Goal: Task Accomplishment & Management: Manage account settings

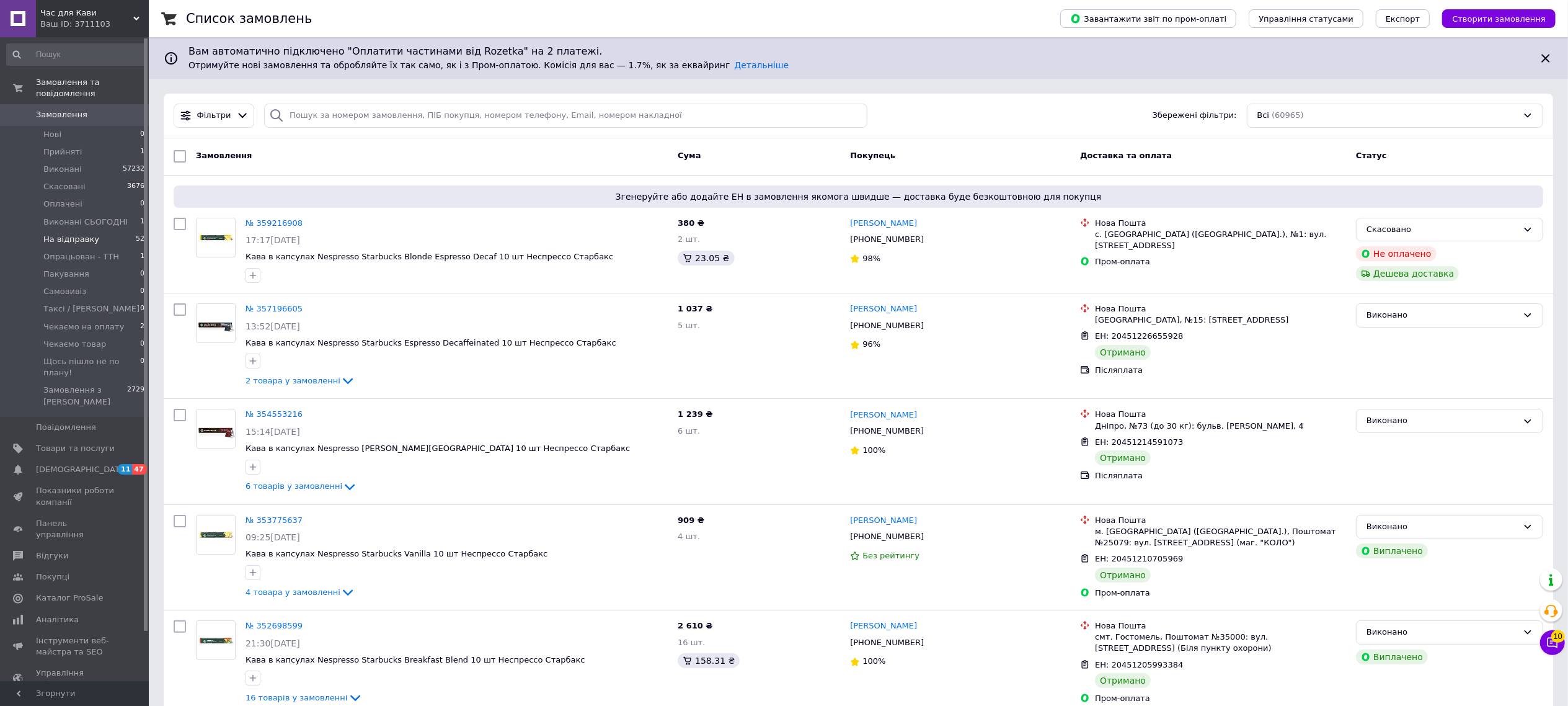
click at [66, 234] on span "На відправку" at bounding box center [71, 239] width 55 height 11
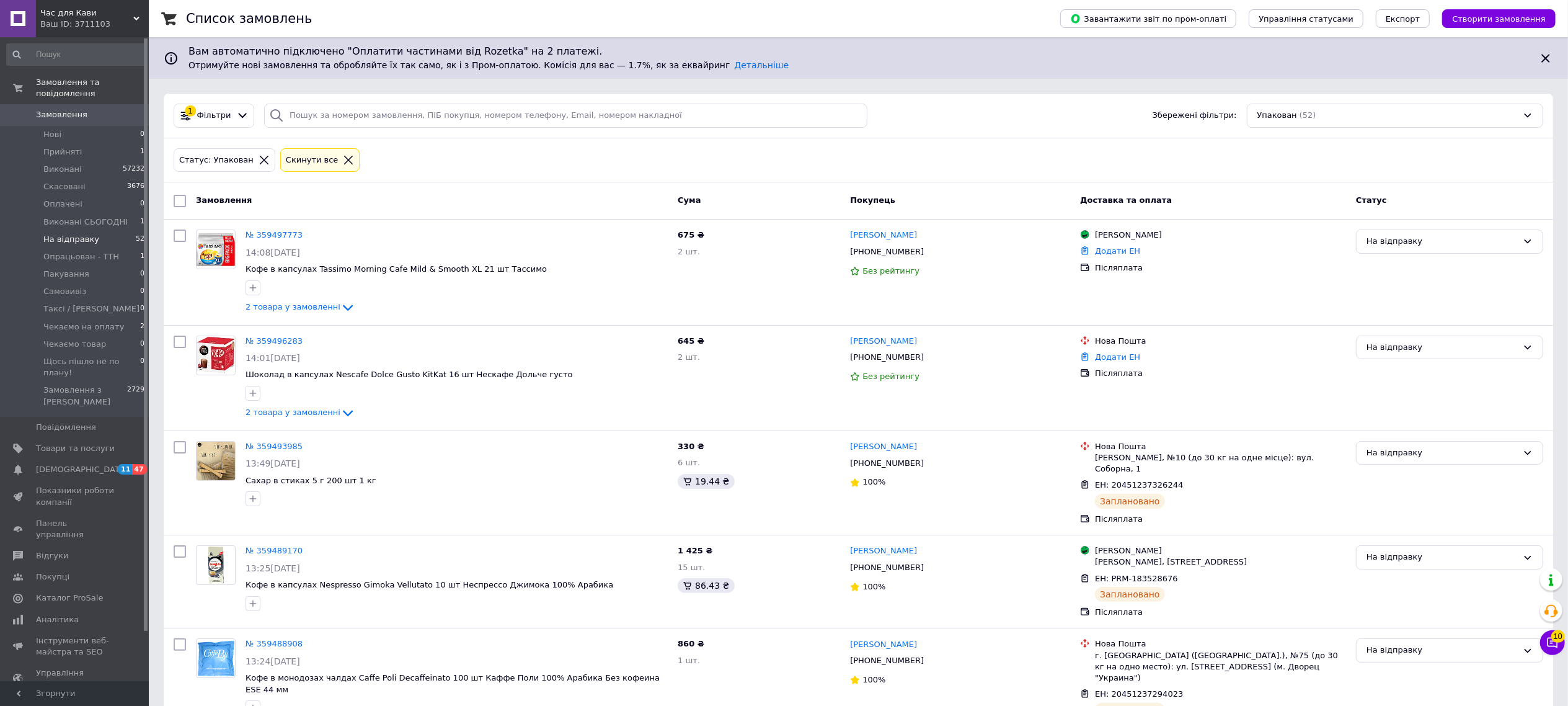
click at [173, 204] on input "checkbox" at bounding box center [179, 201] width 12 height 12
checkbox input "true"
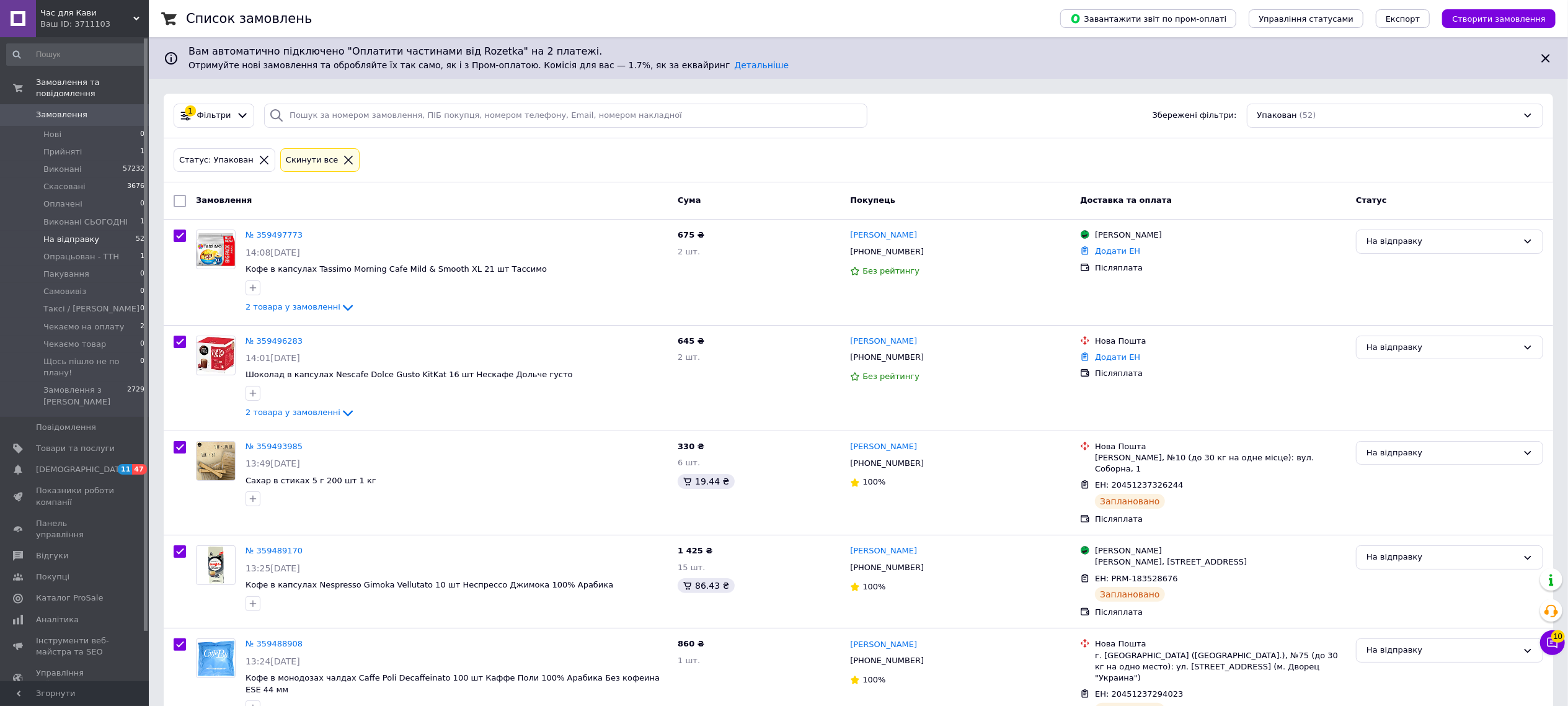
checkbox input "true"
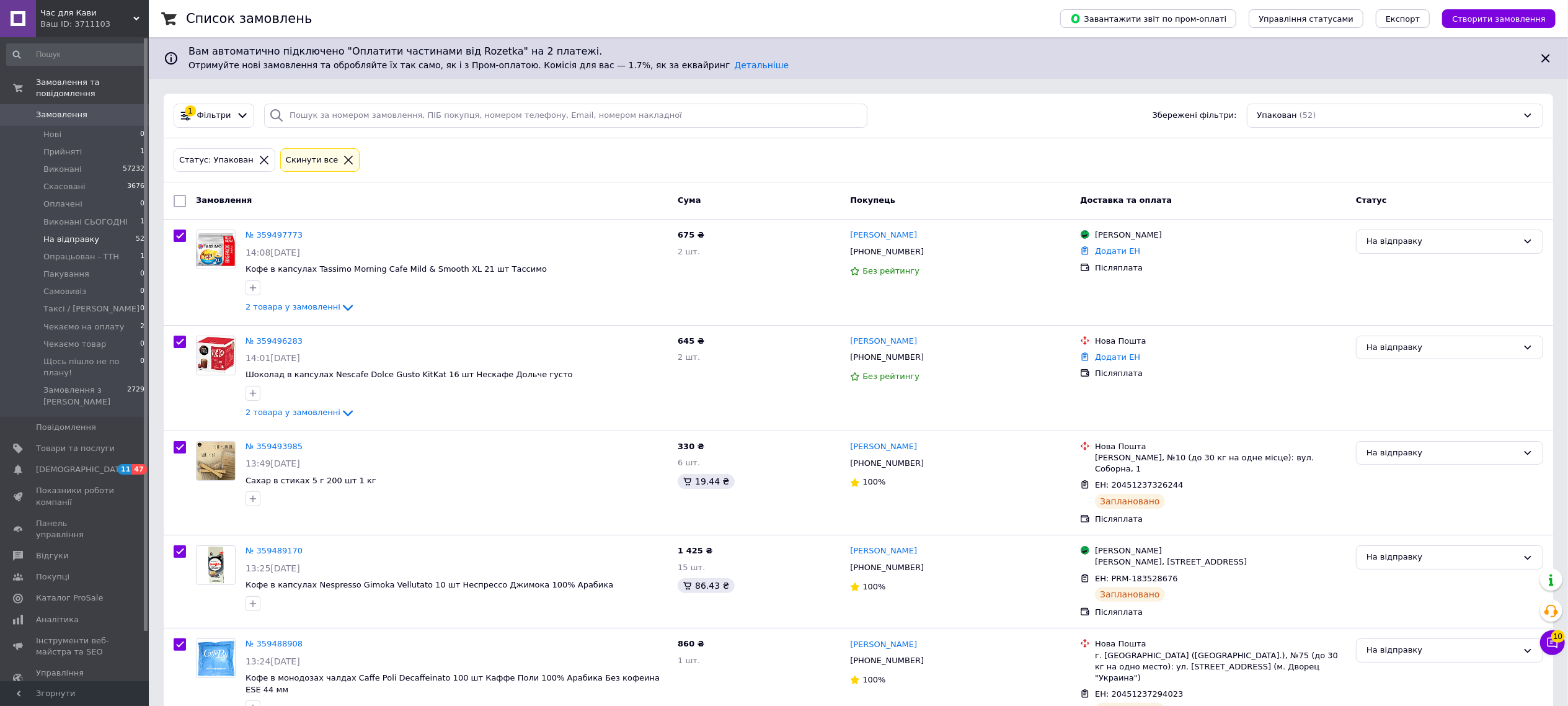
checkbox input "true"
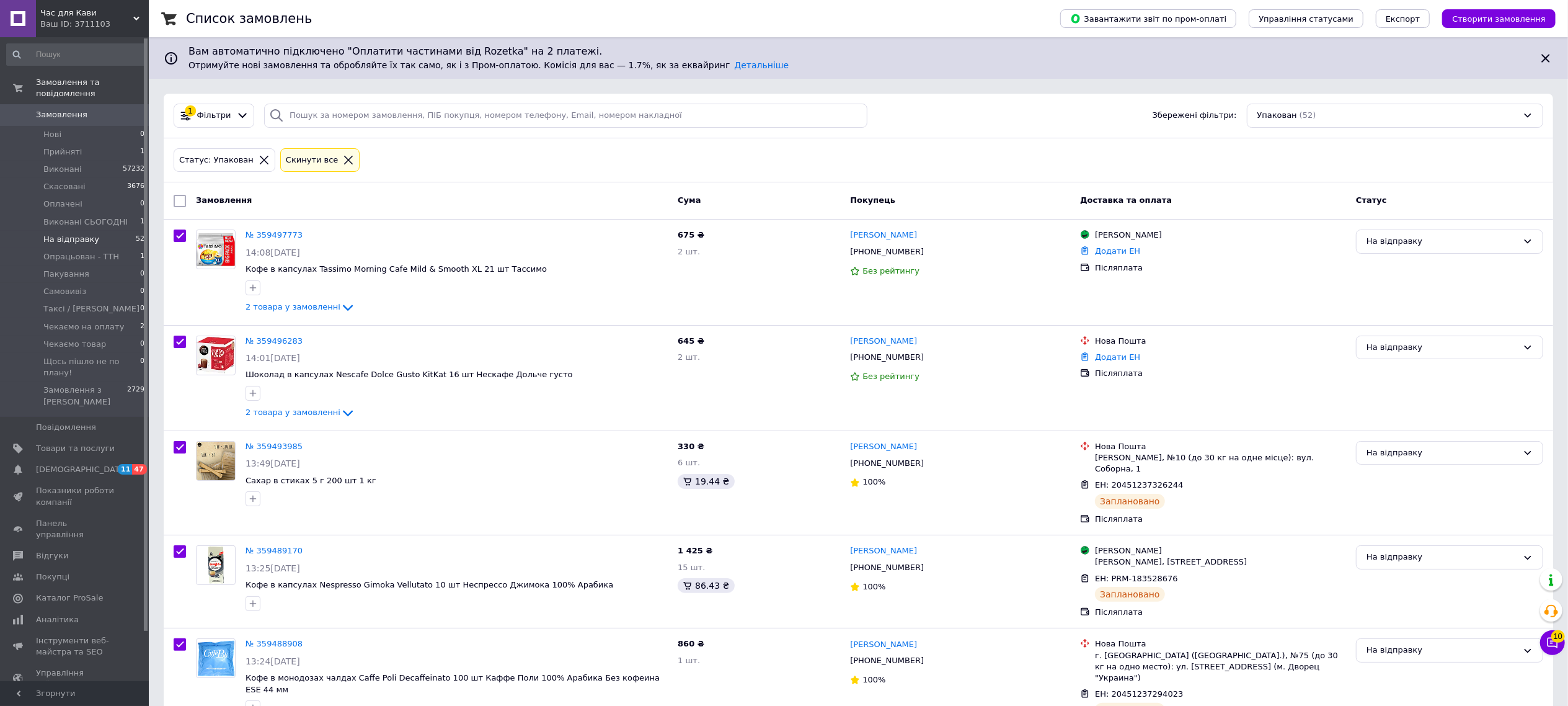
checkbox input "true"
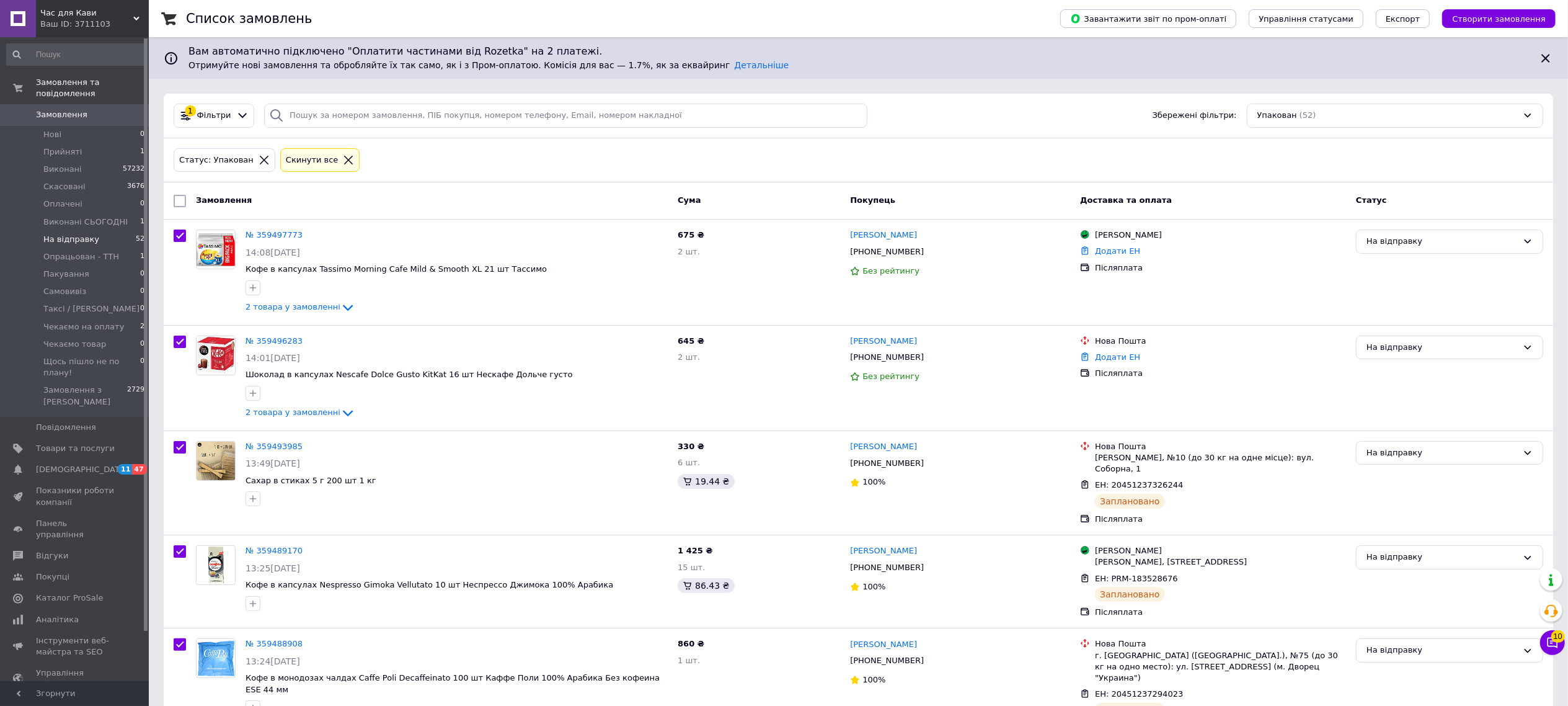
checkbox input "true"
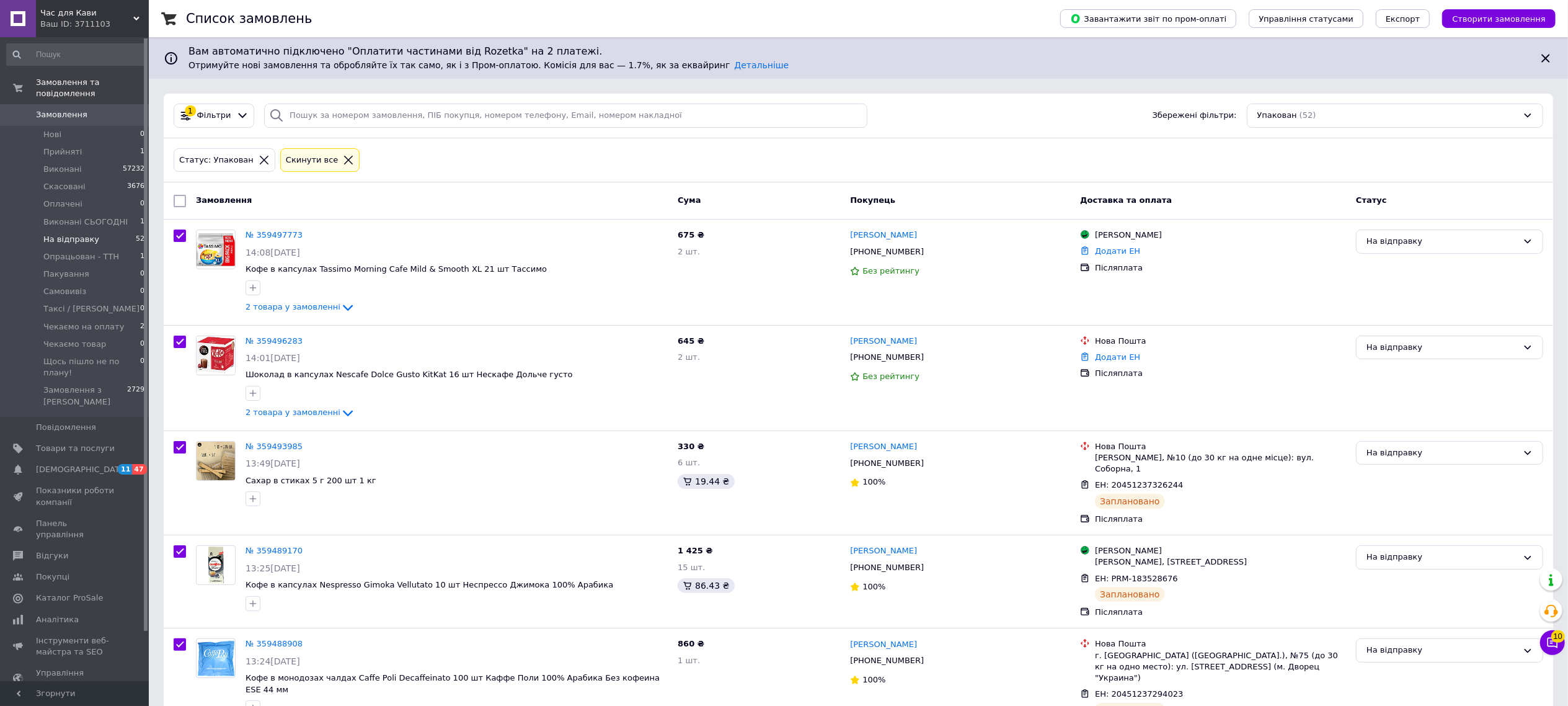
checkbox input "true"
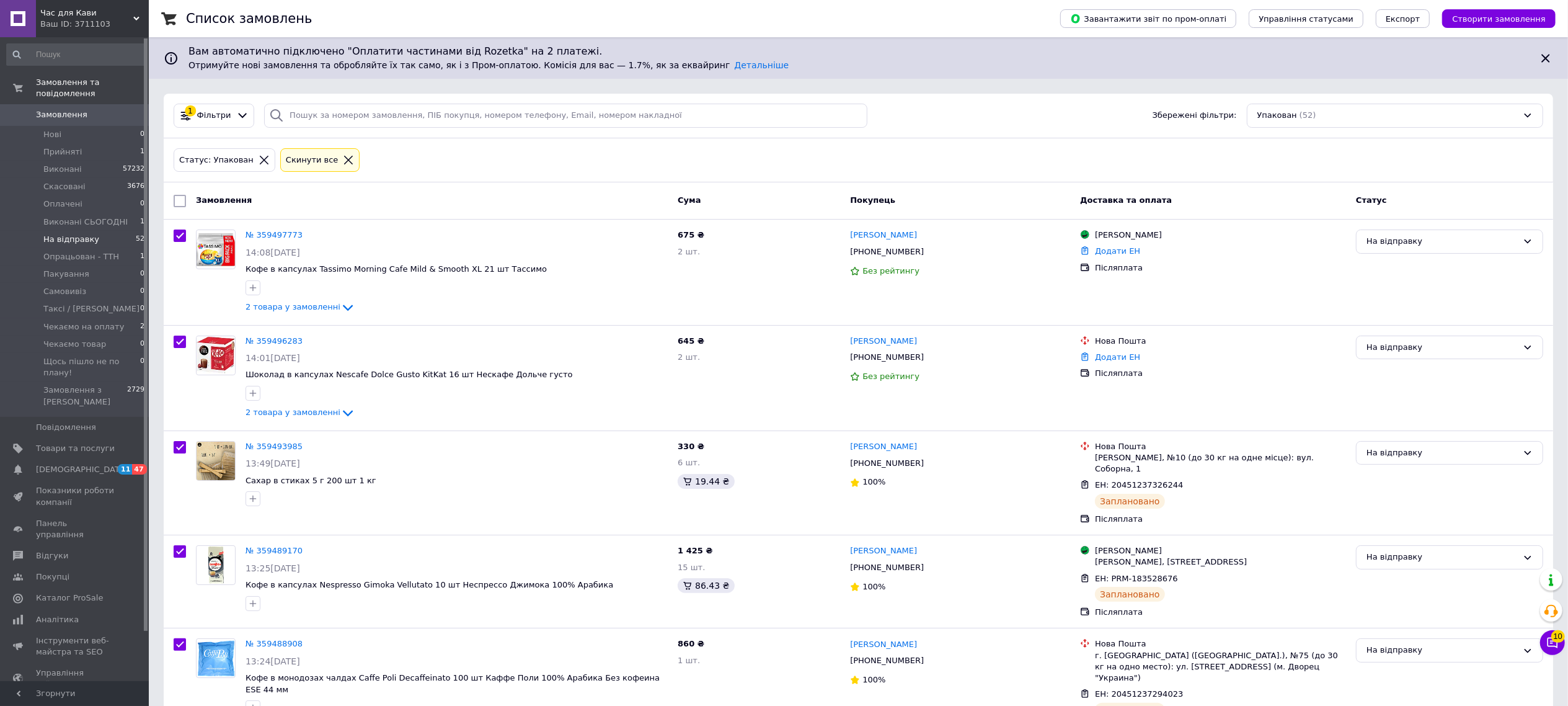
checkbox input "true"
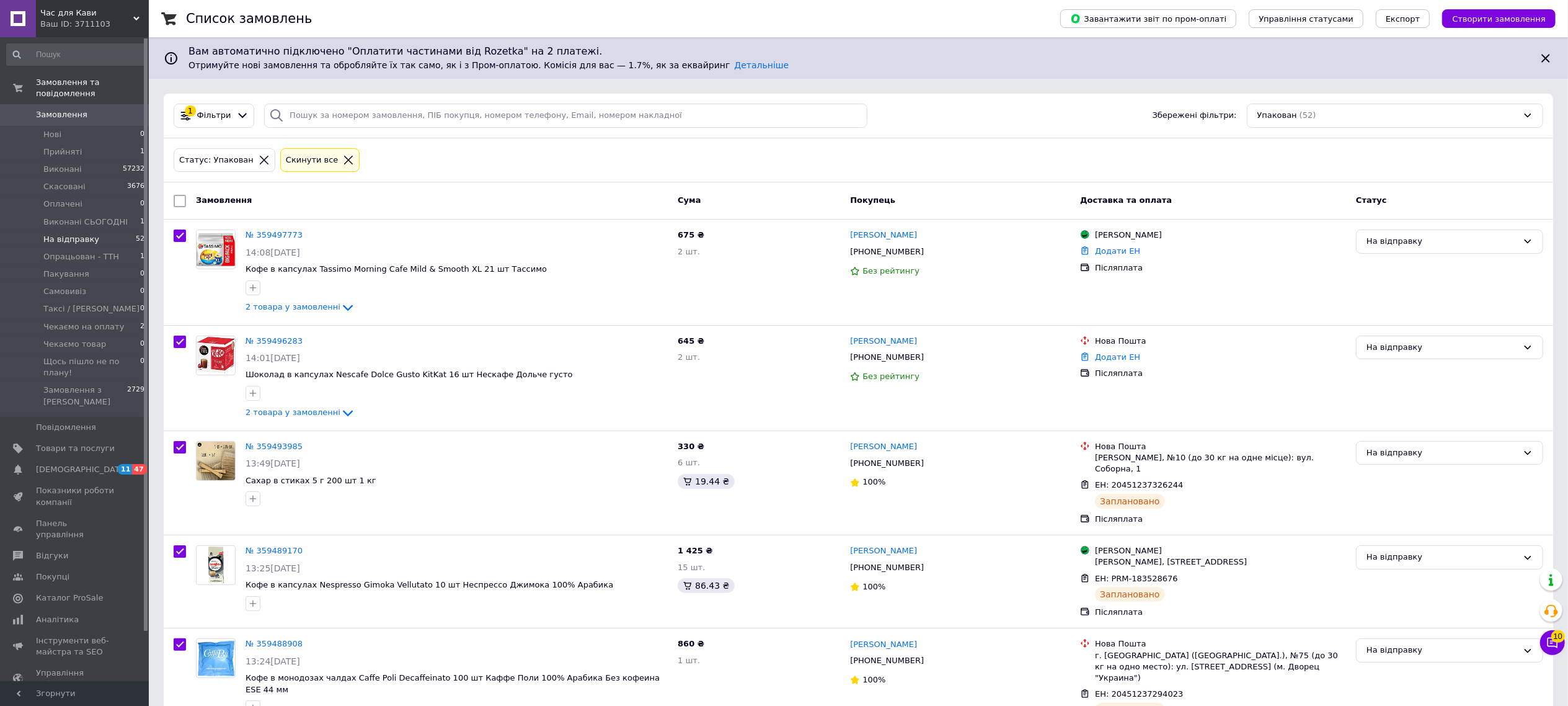
checkbox input "true"
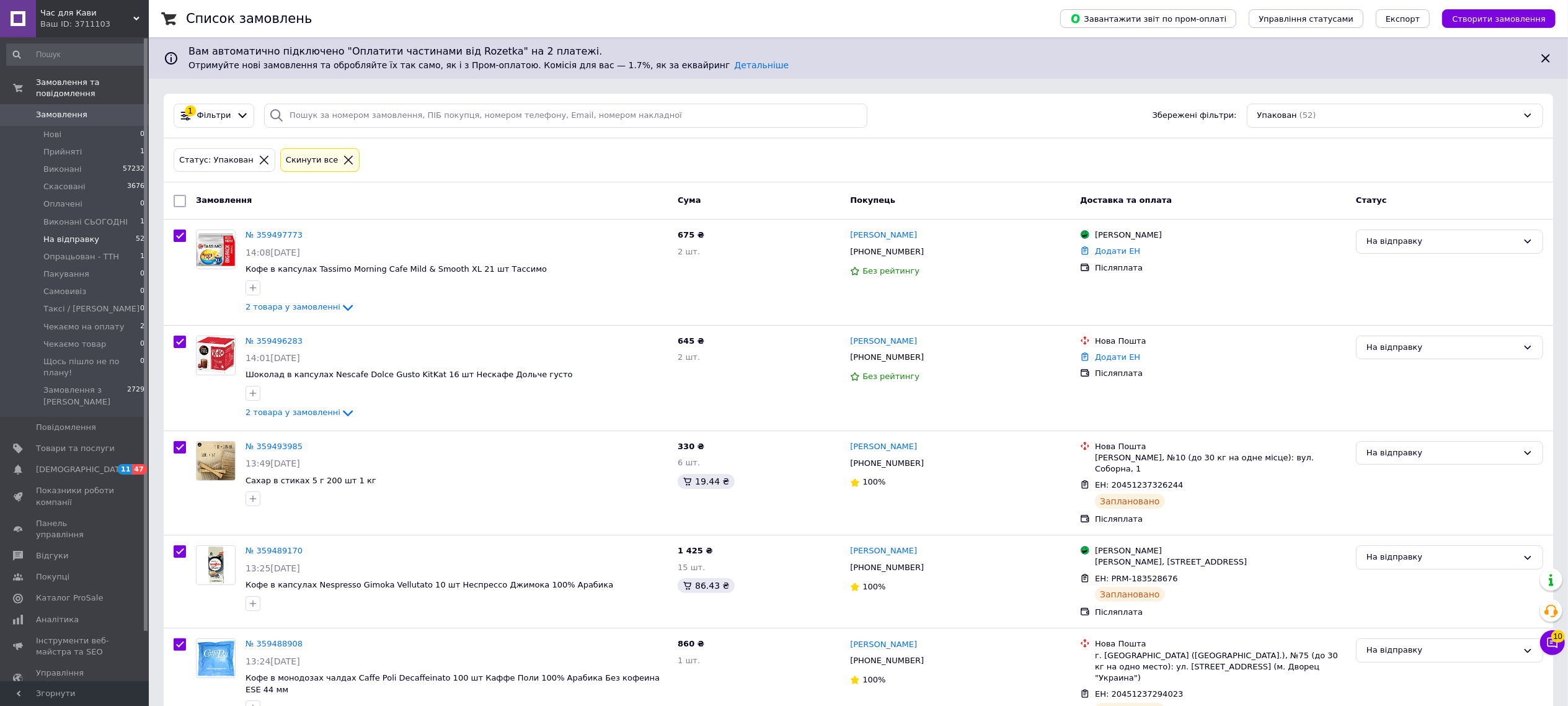
checkbox input "true"
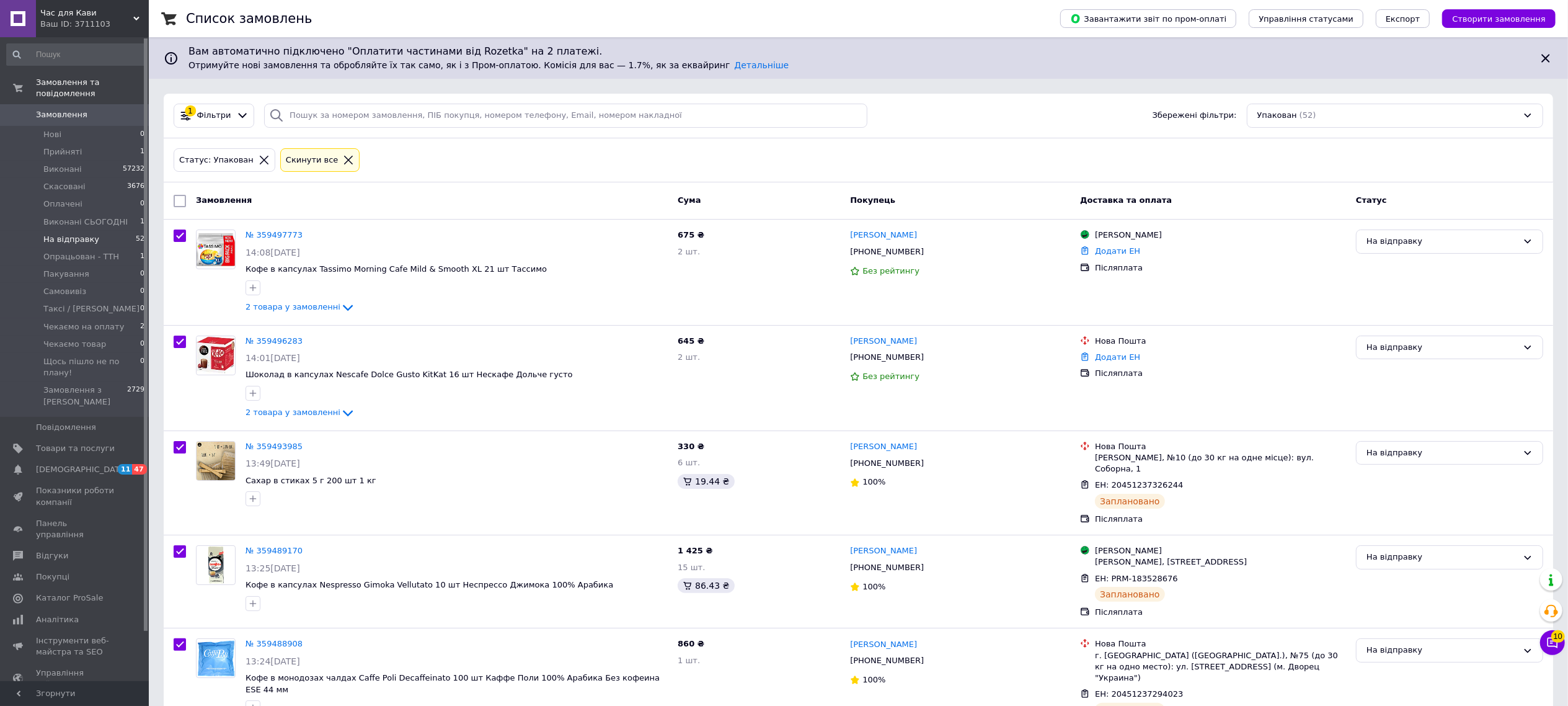
checkbox input "true"
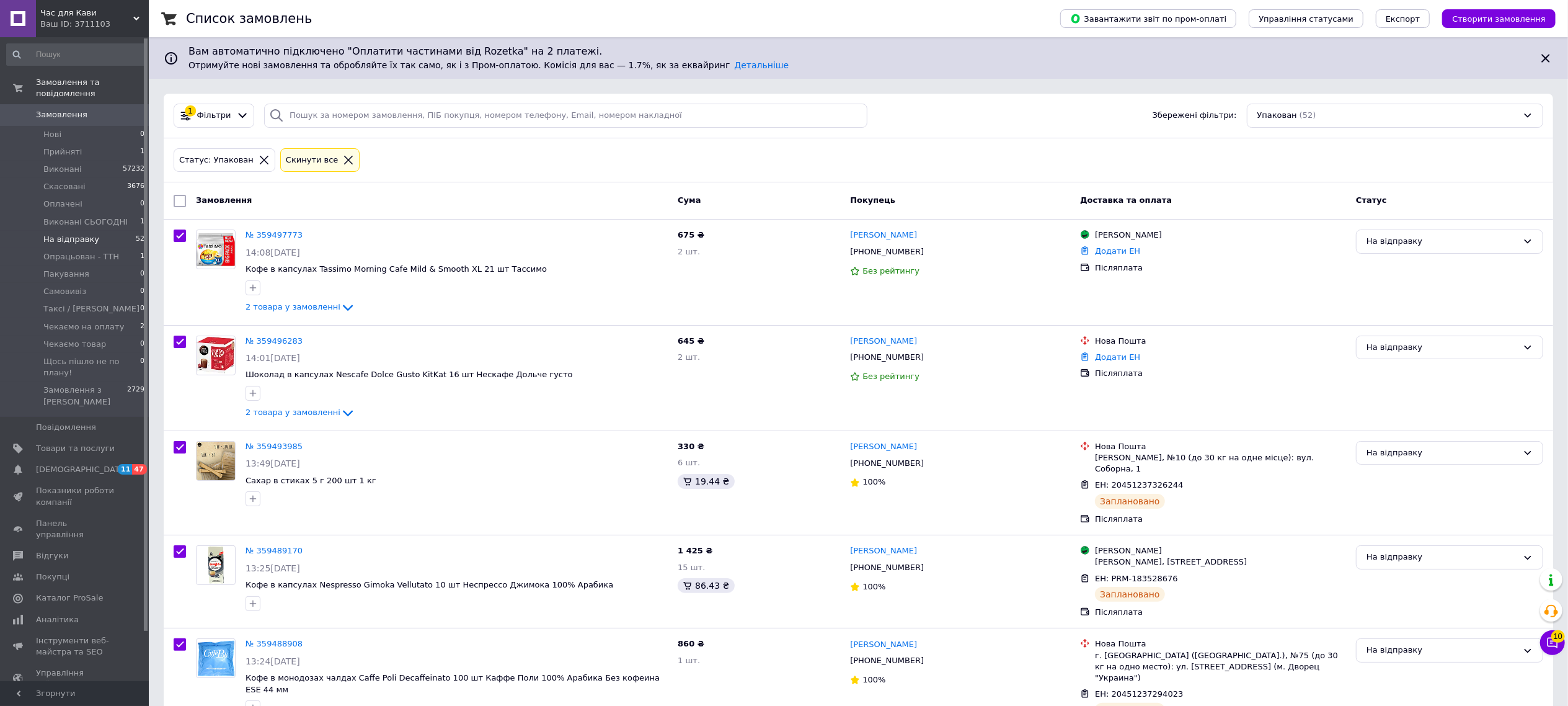
checkbox input "true"
click at [241, 205] on div "Дії для 52 замовлень" at bounding box center [240, 201] width 135 height 20
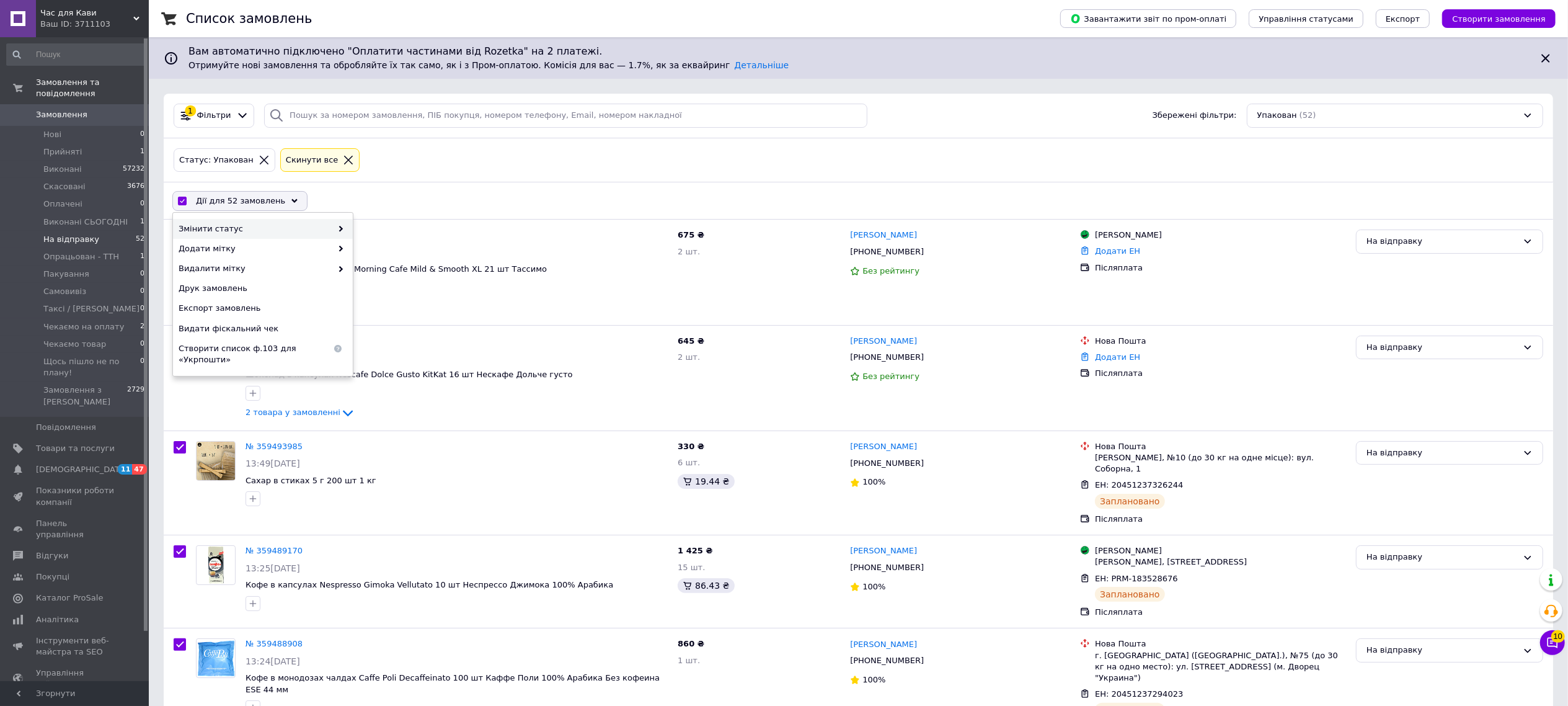
click at [237, 233] on span "Змінити статус" at bounding box center [255, 229] width 153 height 11
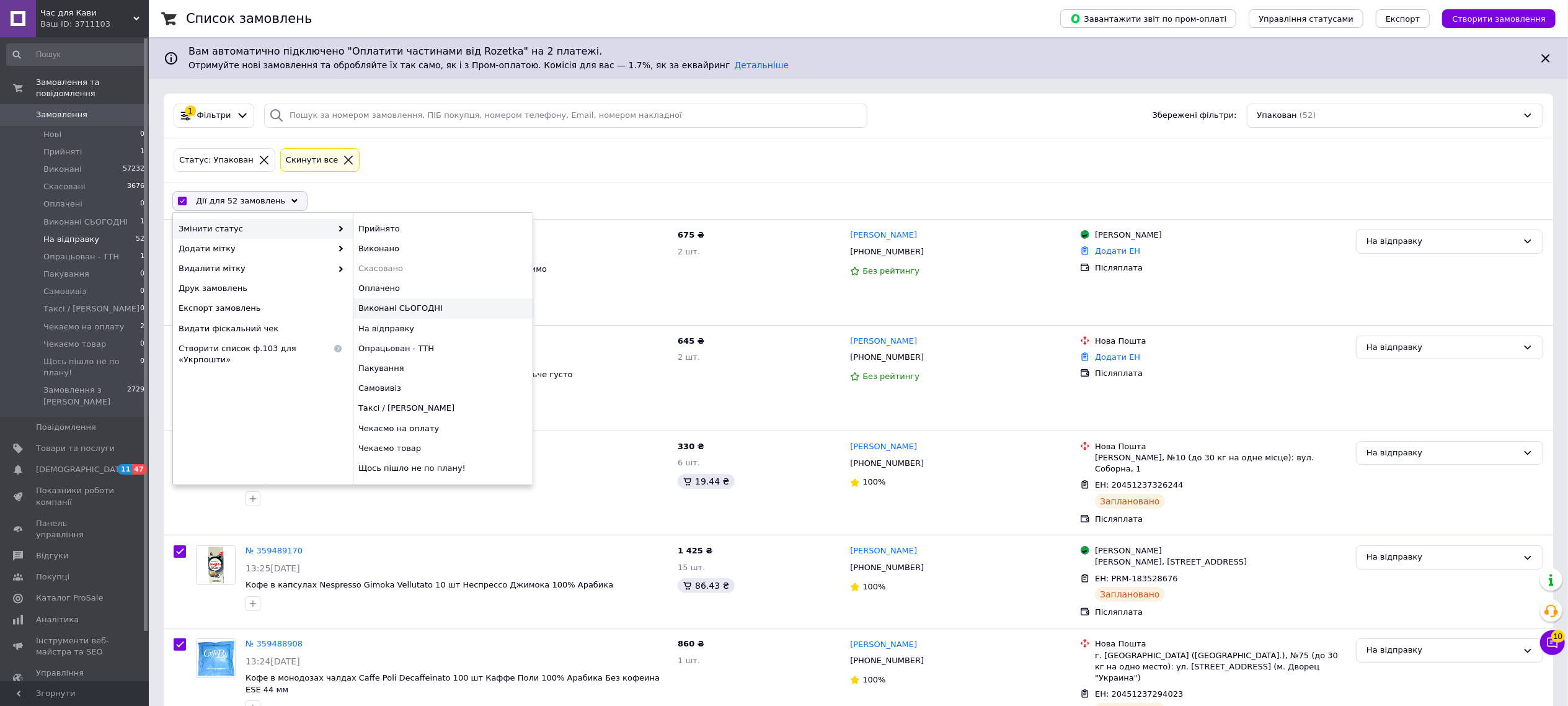
click at [439, 307] on div "Виконані СЬОГОДНІ" at bounding box center [442, 308] width 180 height 20
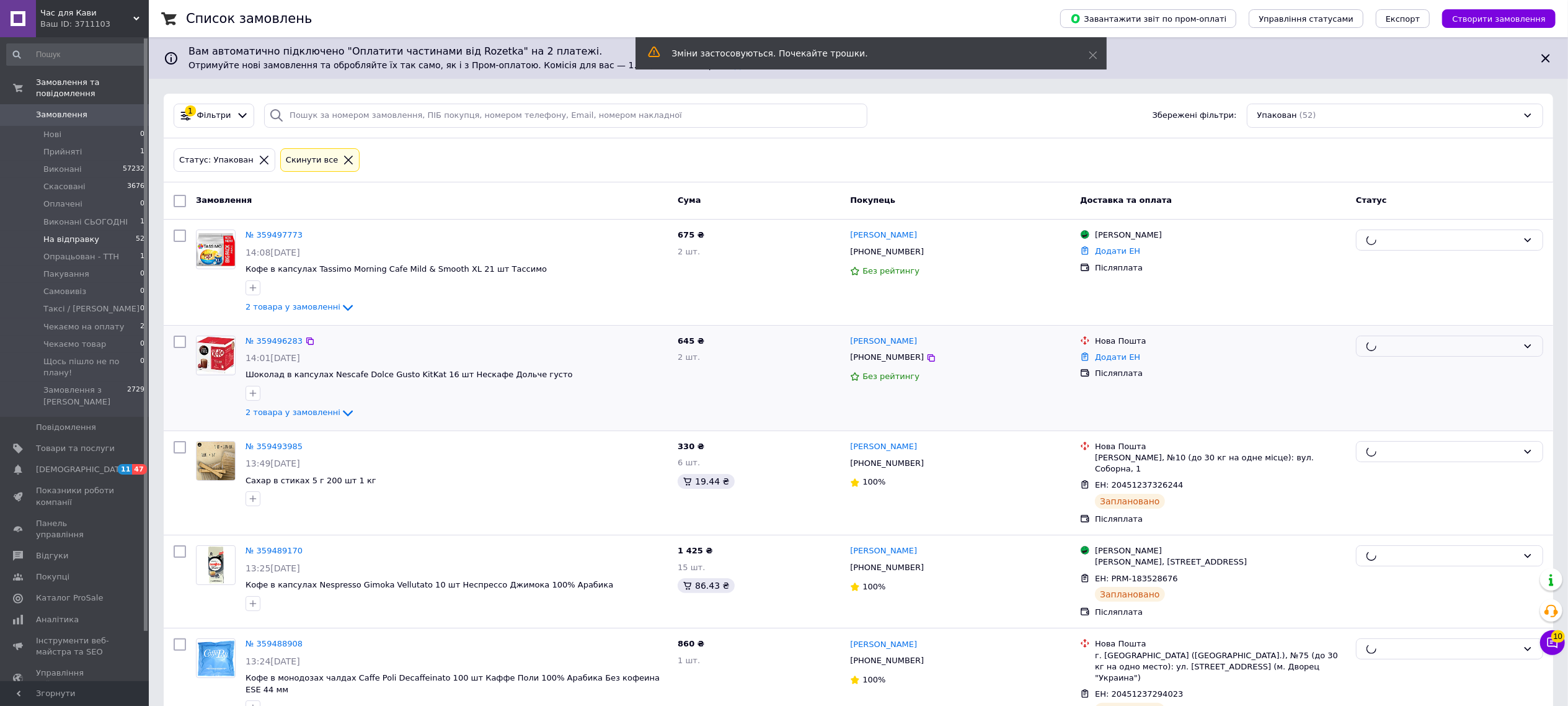
checkbox input "false"
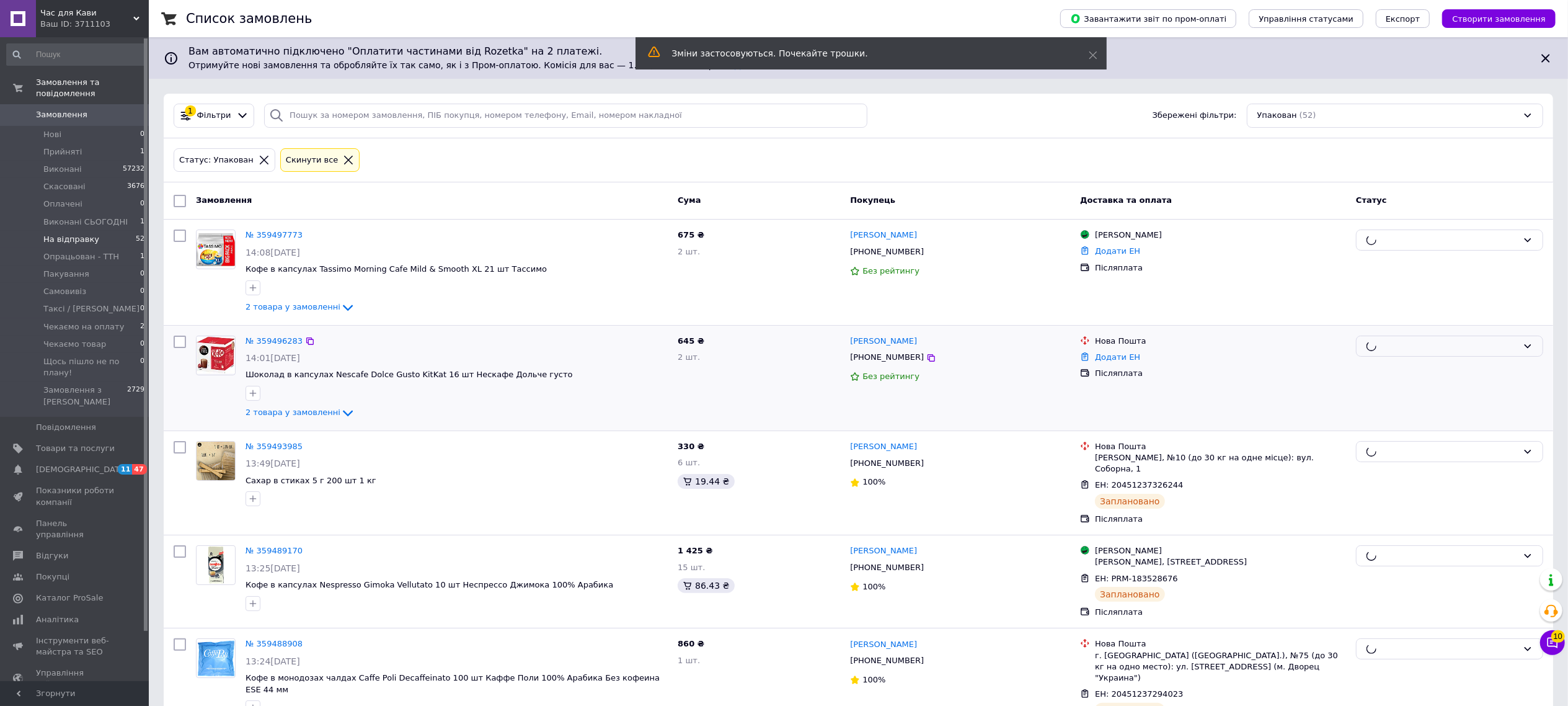
checkbox input "false"
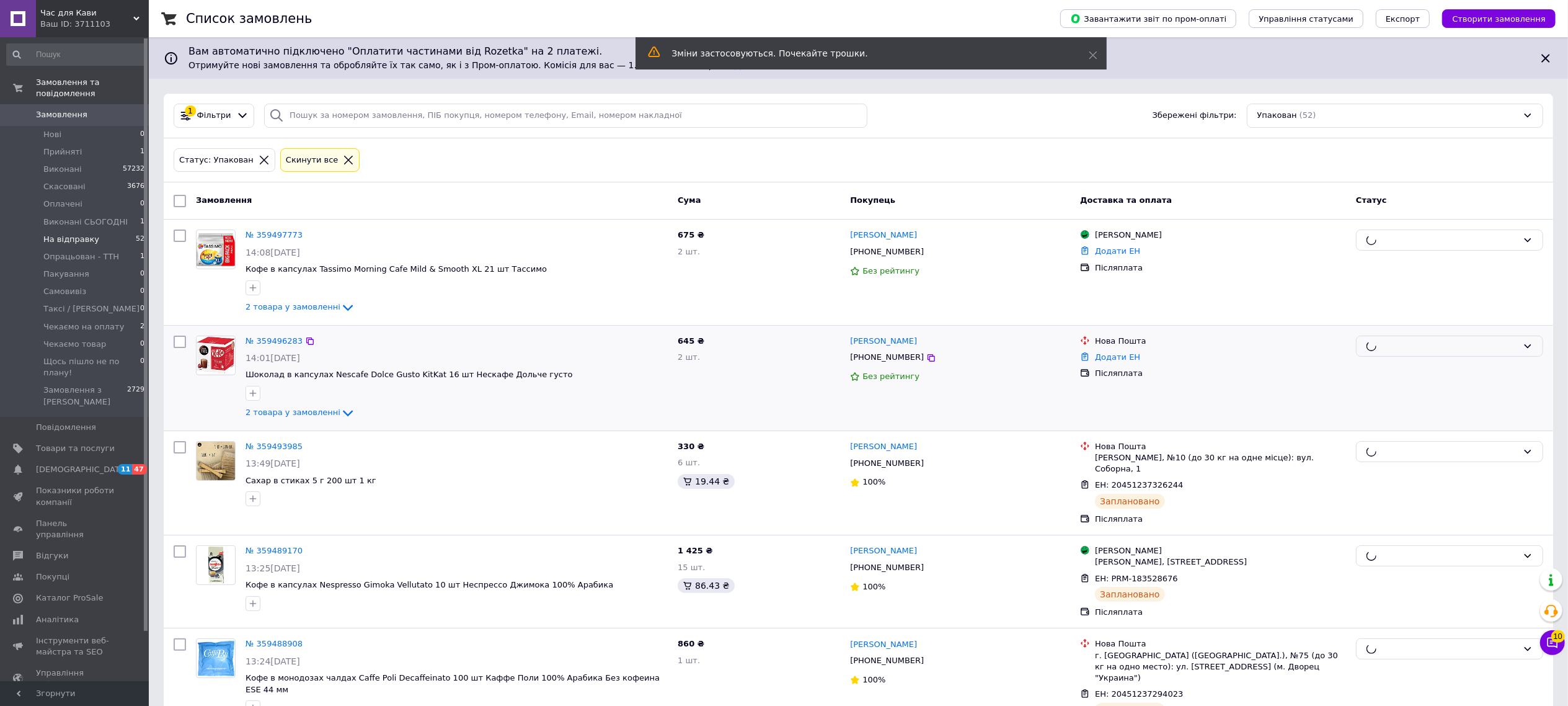
checkbox input "false"
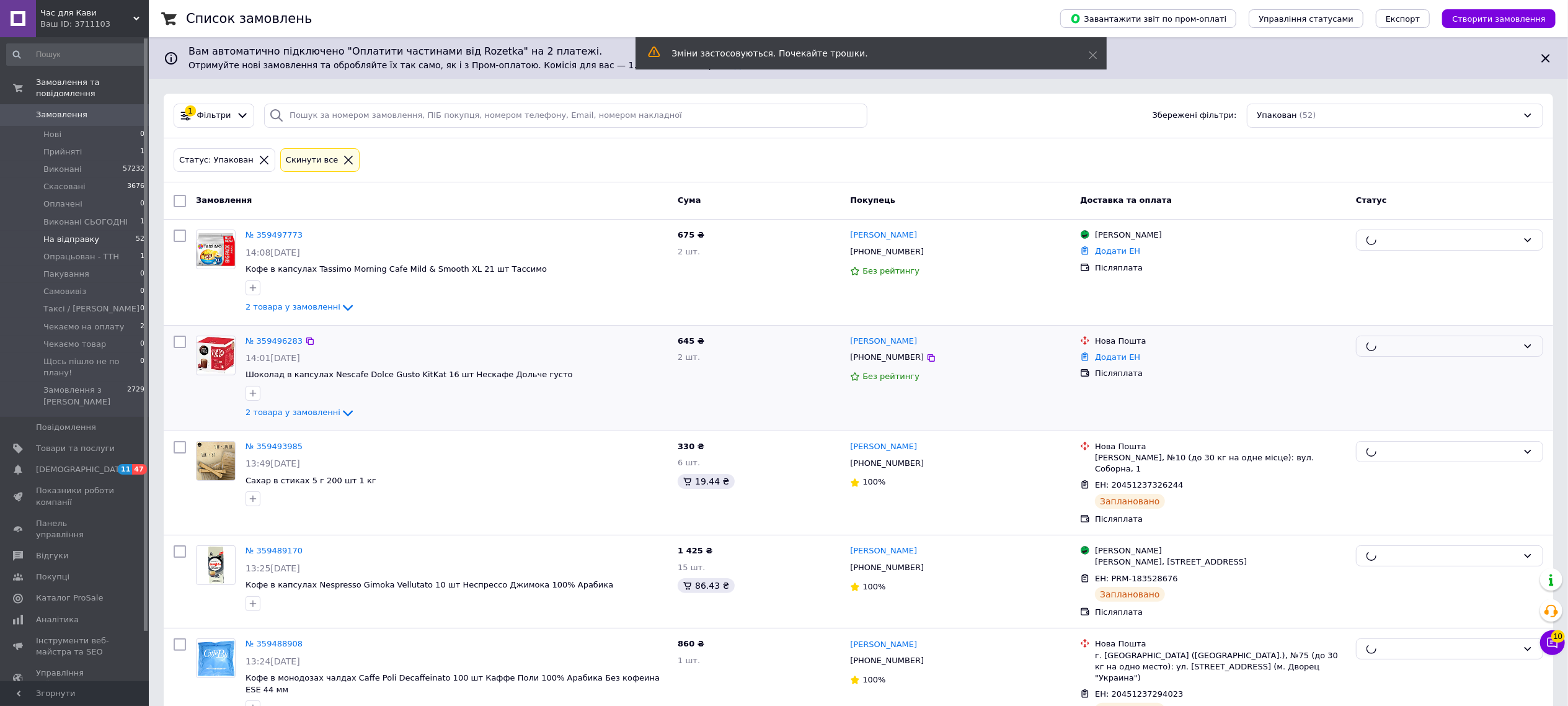
checkbox input "false"
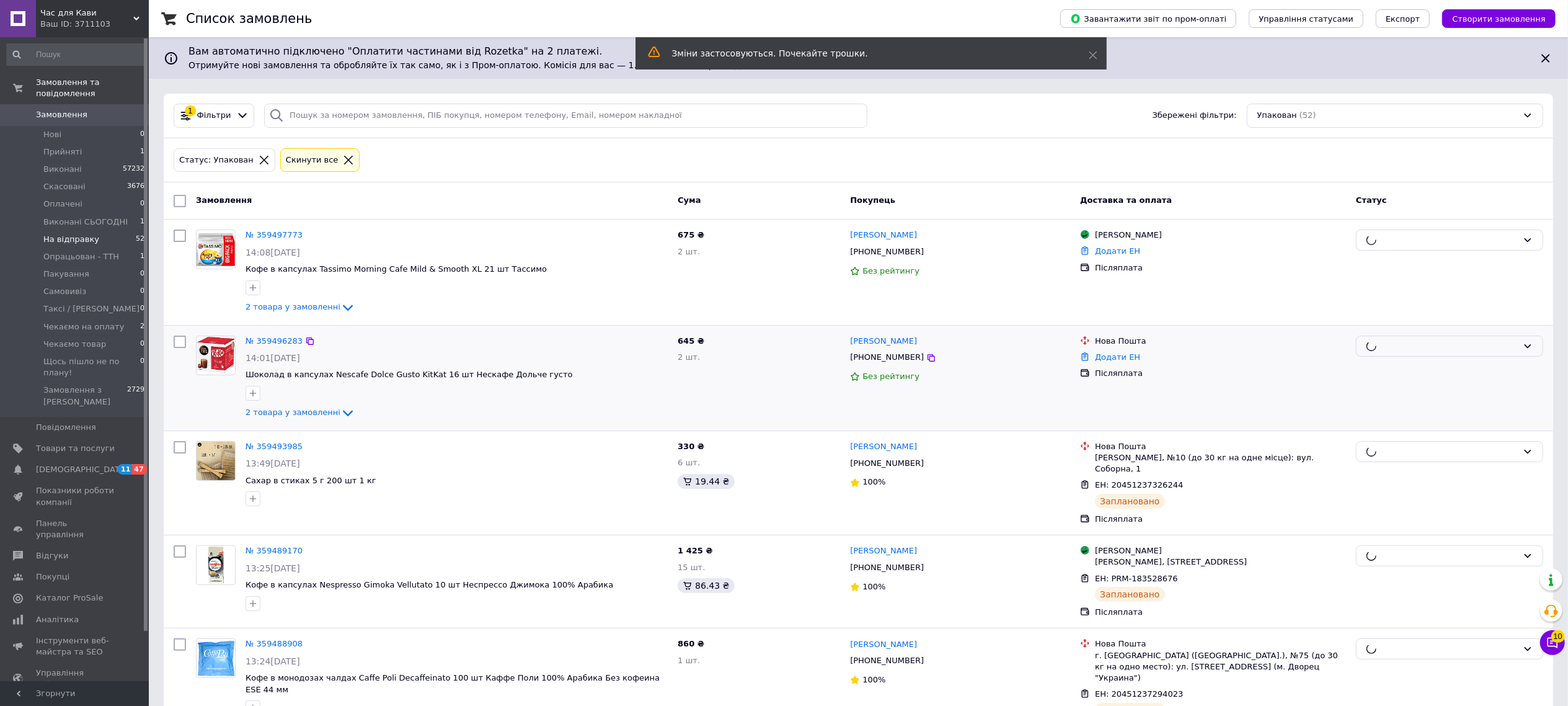
checkbox input "false"
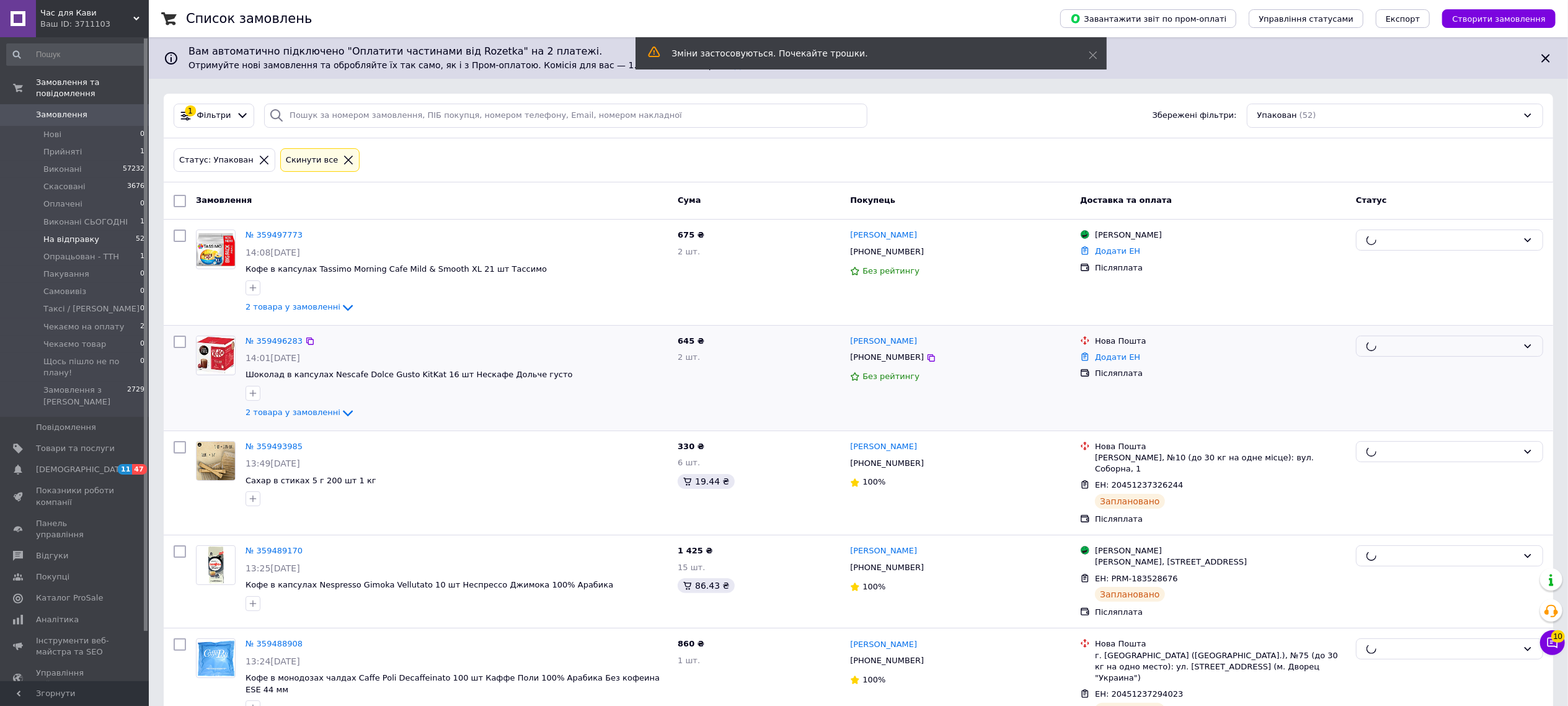
checkbox input "false"
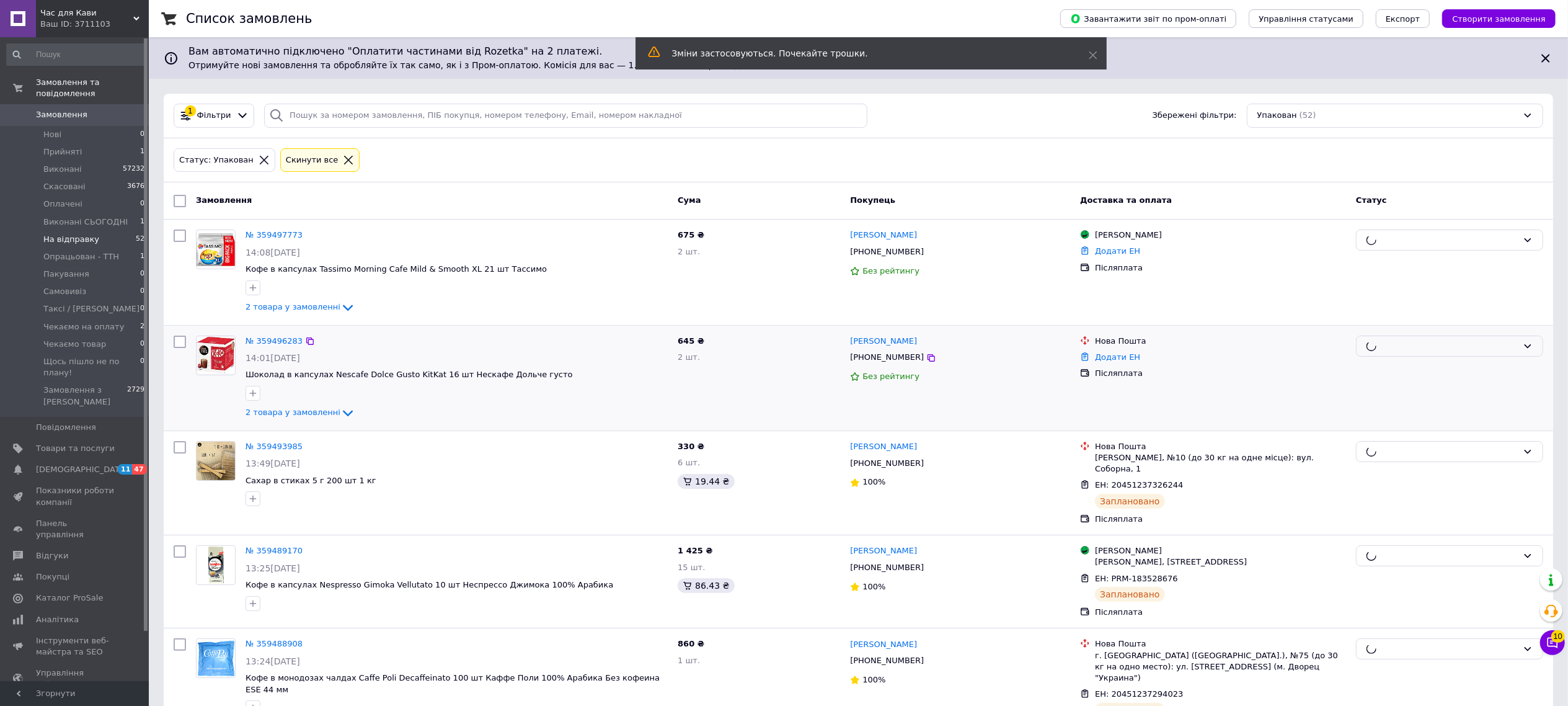
checkbox input "false"
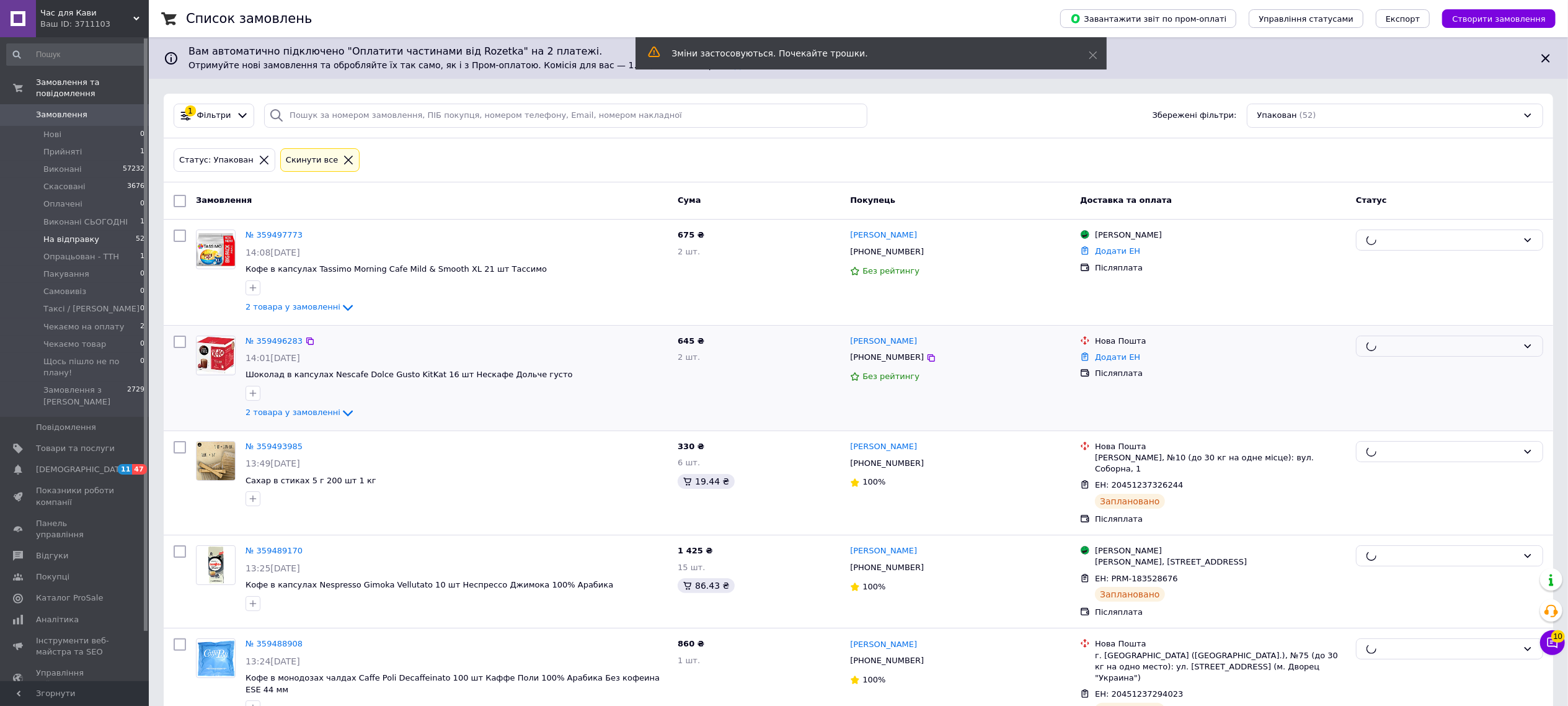
checkbox input "false"
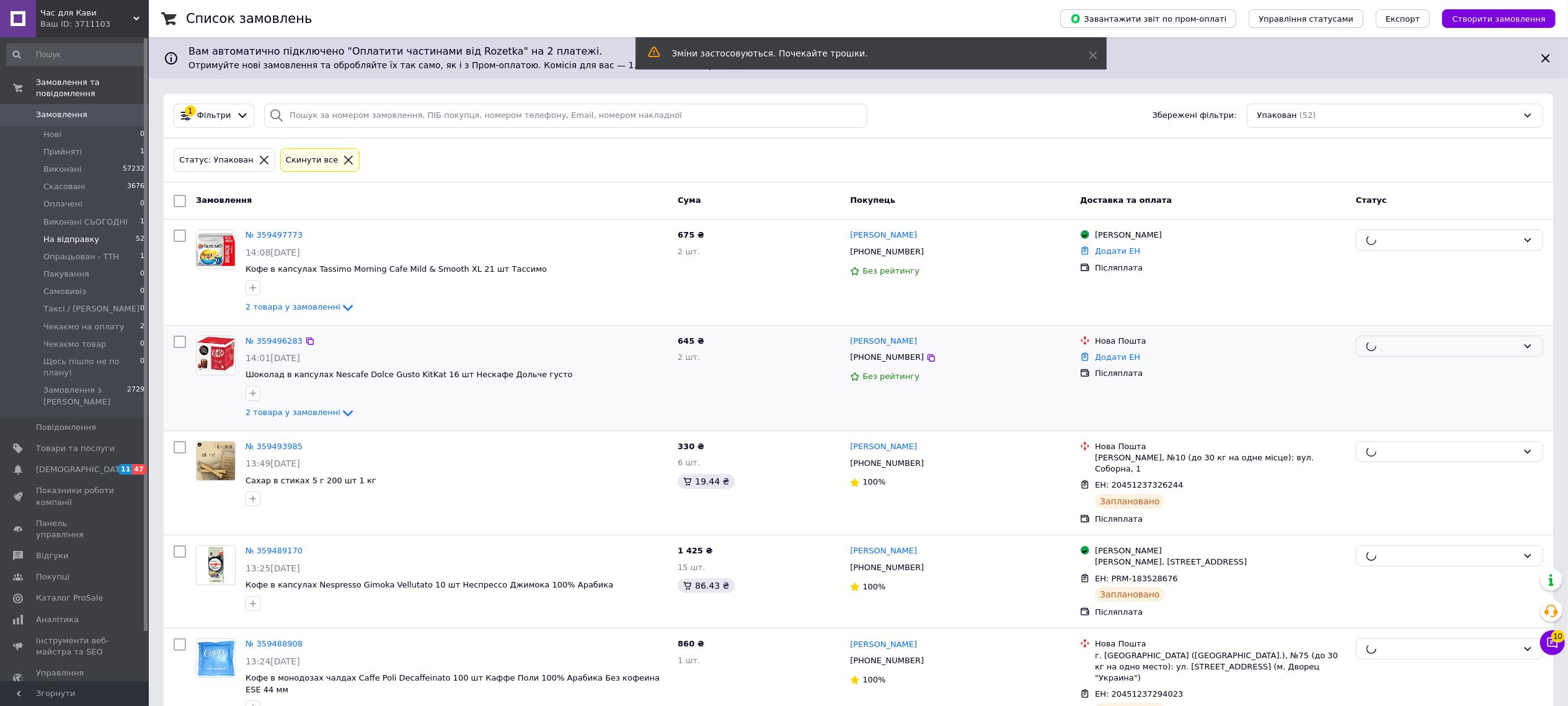
checkbox input "false"
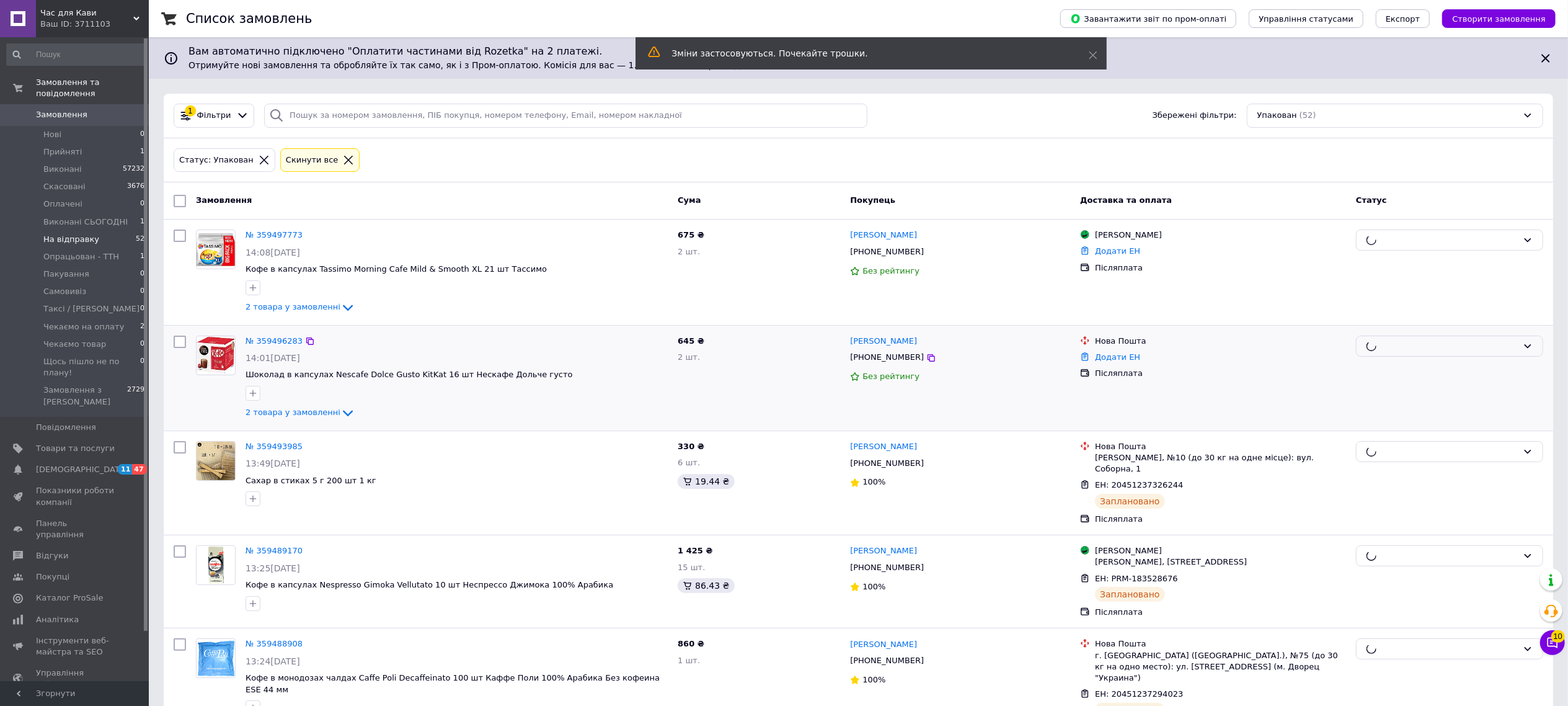
checkbox input "false"
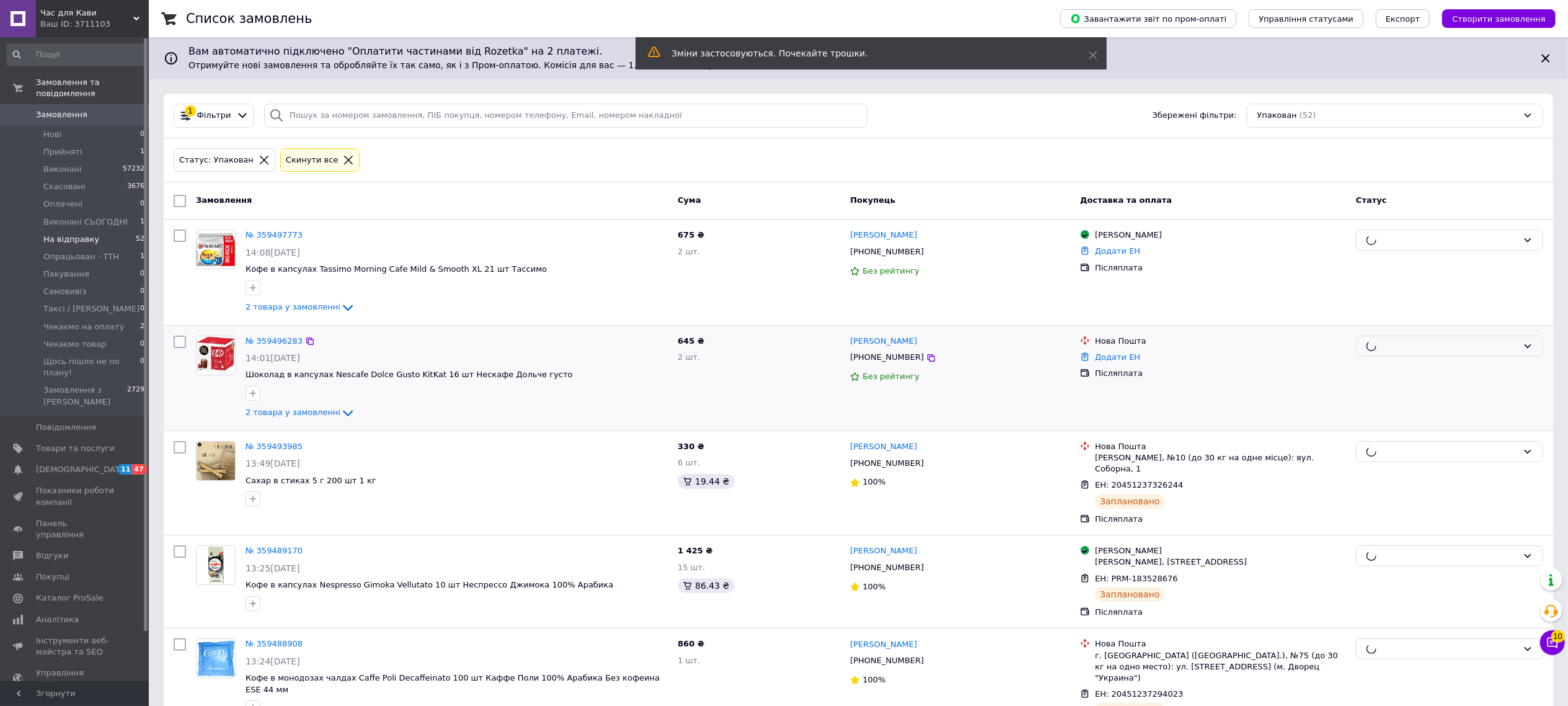
checkbox input "false"
